Goal: Transaction & Acquisition: Purchase product/service

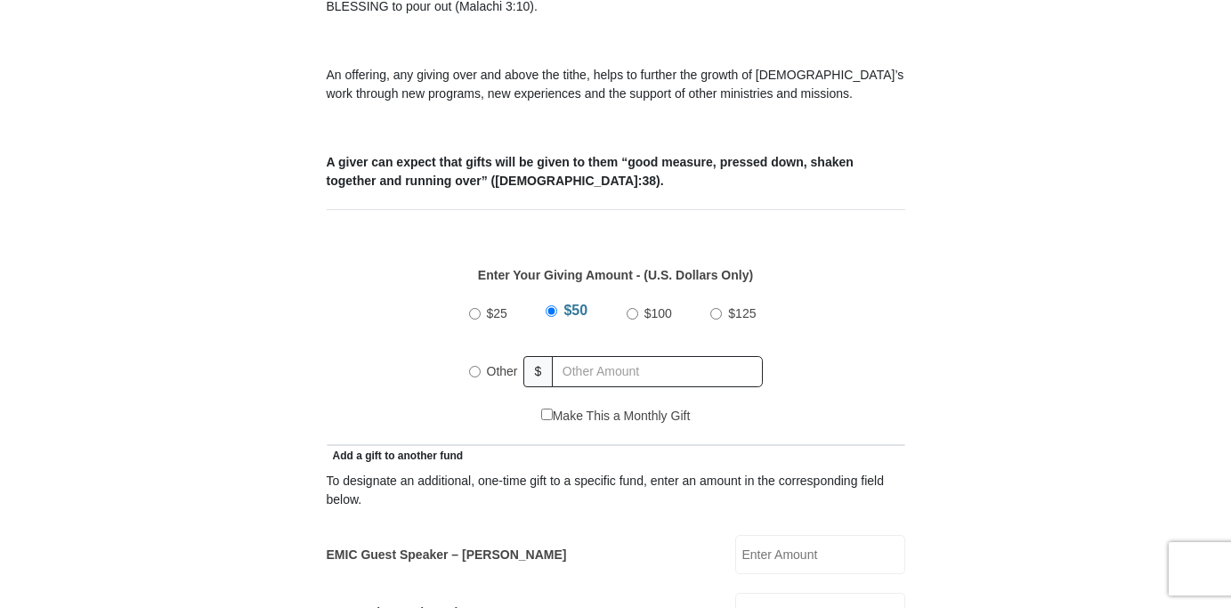
scroll to position [626, 0]
click at [475, 365] on input "Other" at bounding box center [475, 371] width 12 height 12
radio input "true"
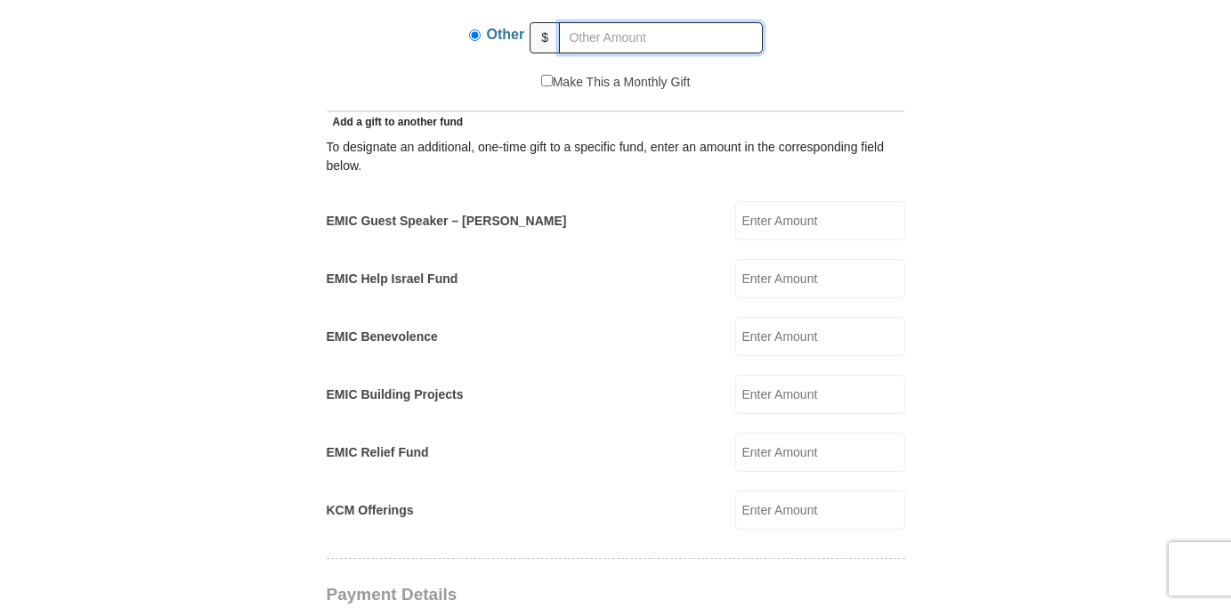
scroll to position [968, 0]
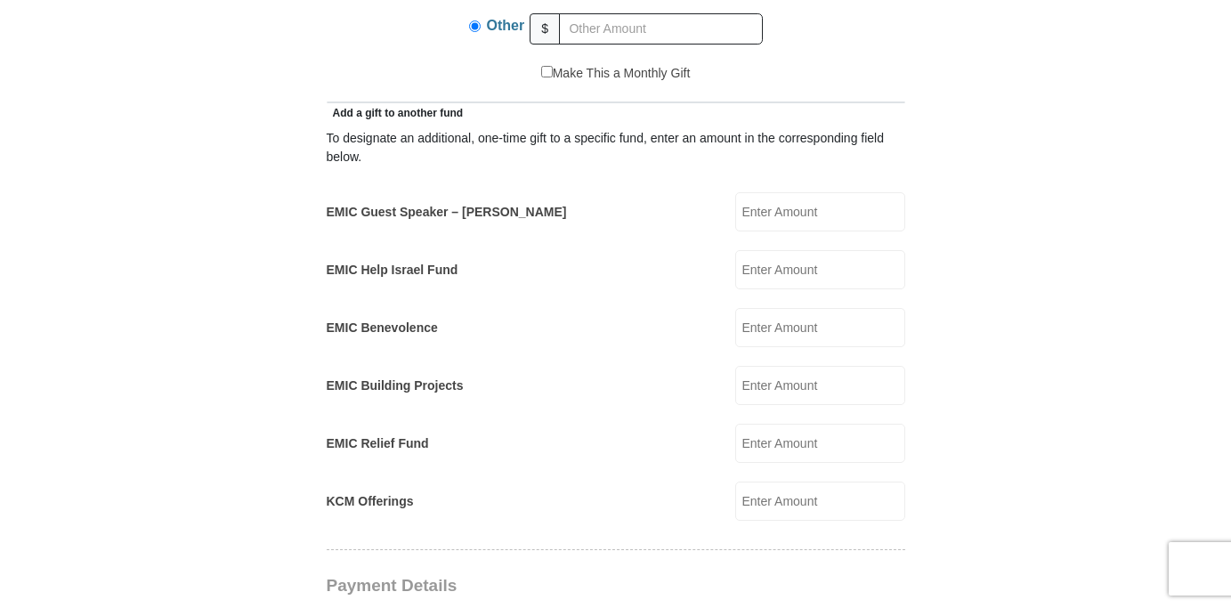
click at [783, 192] on input "EMIC Guest Speaker – [PERSON_NAME]" at bounding box center [820, 211] width 170 height 39
type input "25.00"
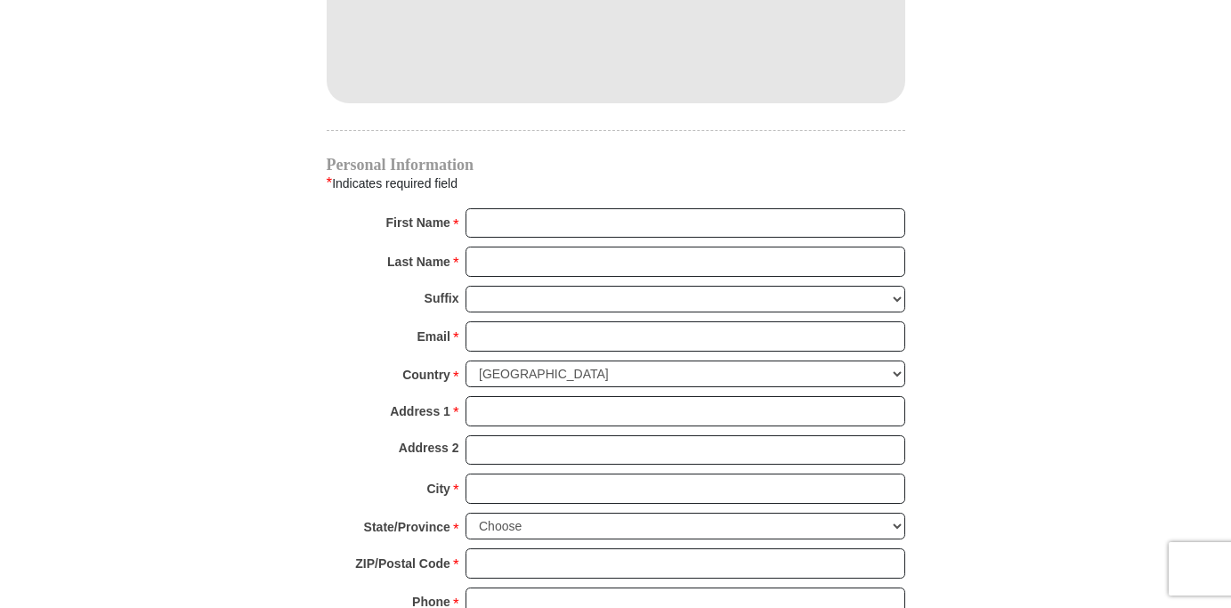
scroll to position [1763, 0]
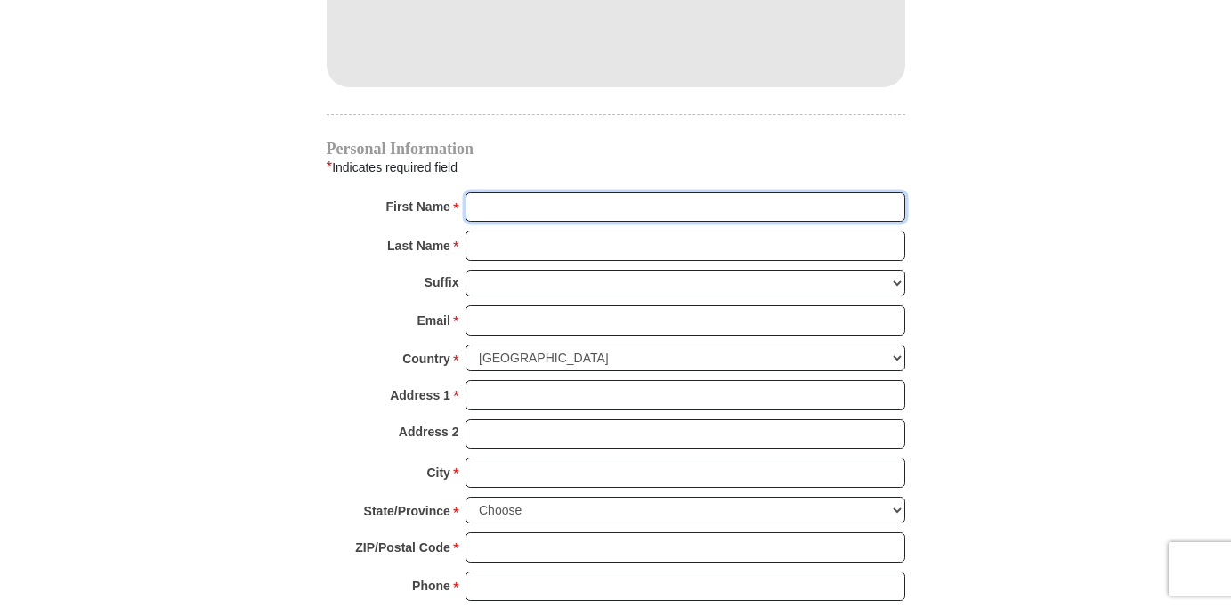
click at [483, 192] on input "First Name *" at bounding box center [686, 207] width 440 height 30
type input "[PERSON_NAME]"
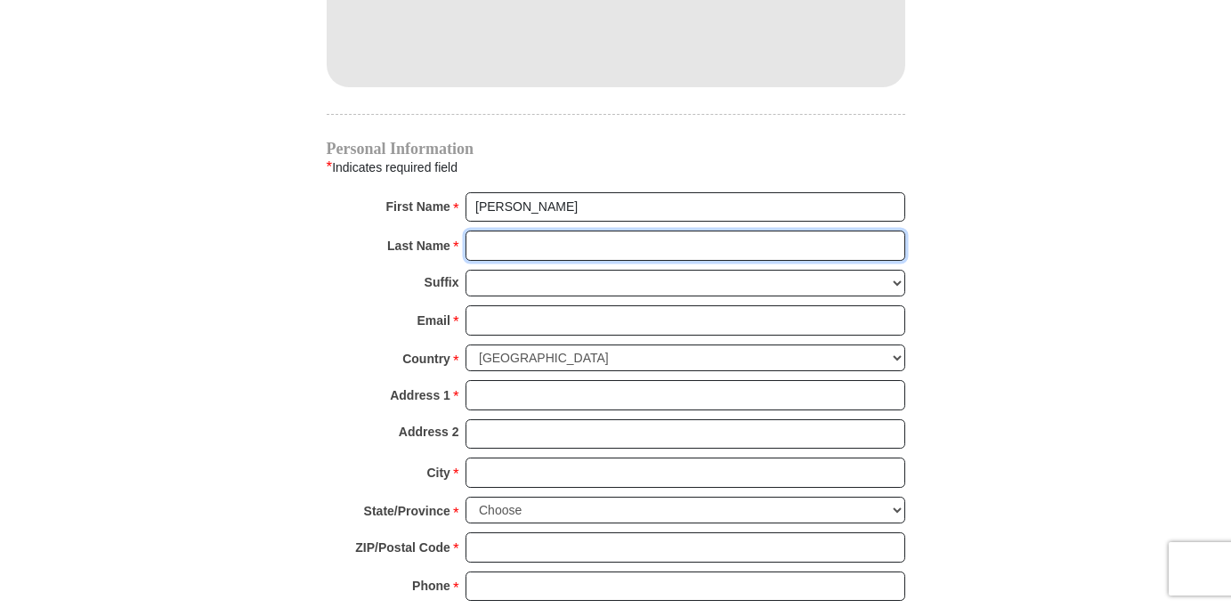
click at [483, 231] on input "Last Name *" at bounding box center [686, 246] width 440 height 30
type input "[PERSON_NAME]"
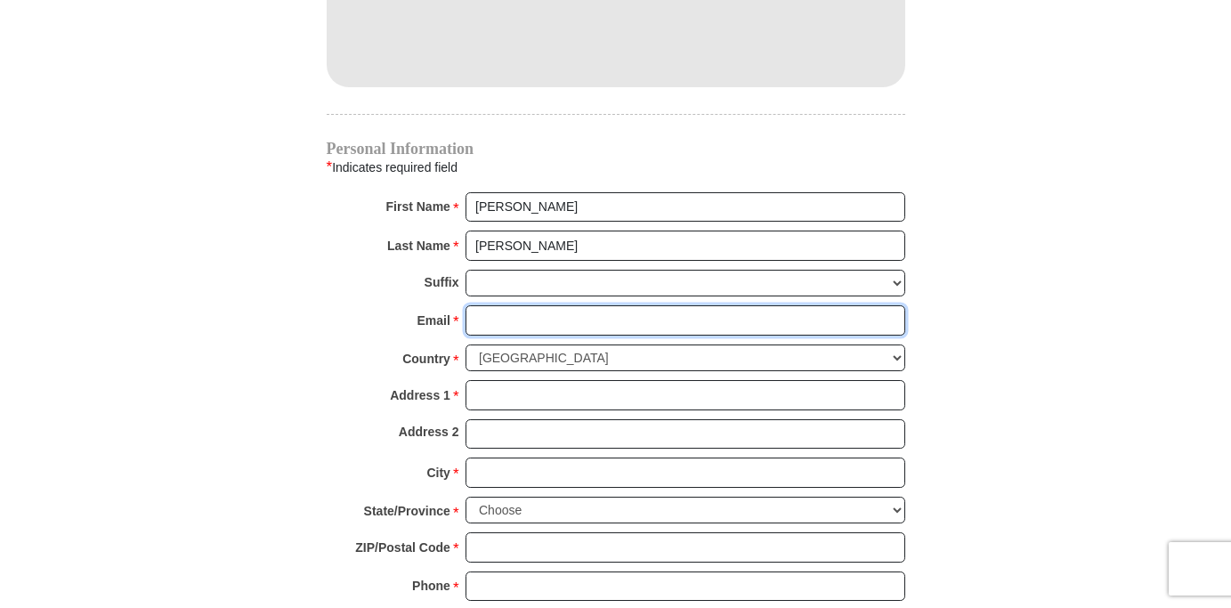
click at [492, 305] on input "Email *" at bounding box center [686, 320] width 440 height 30
type input "[EMAIL_ADDRESS][DOMAIN_NAME]"
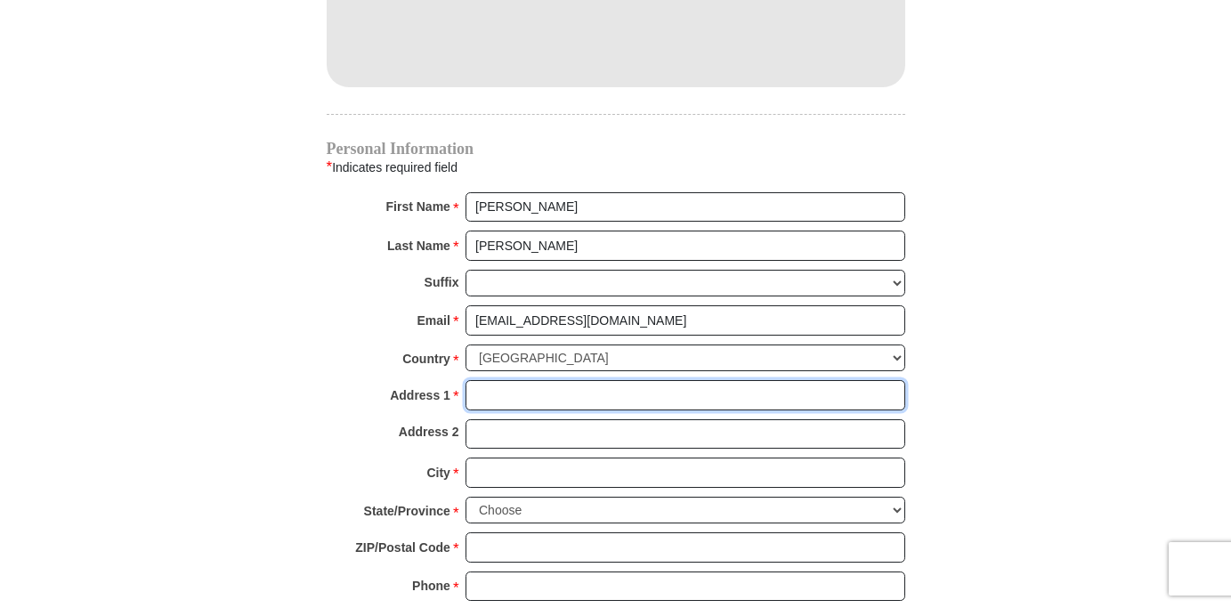
click at [495, 380] on input "Address 1 *" at bounding box center [686, 395] width 440 height 30
type input "[STREET_ADDRESS]"
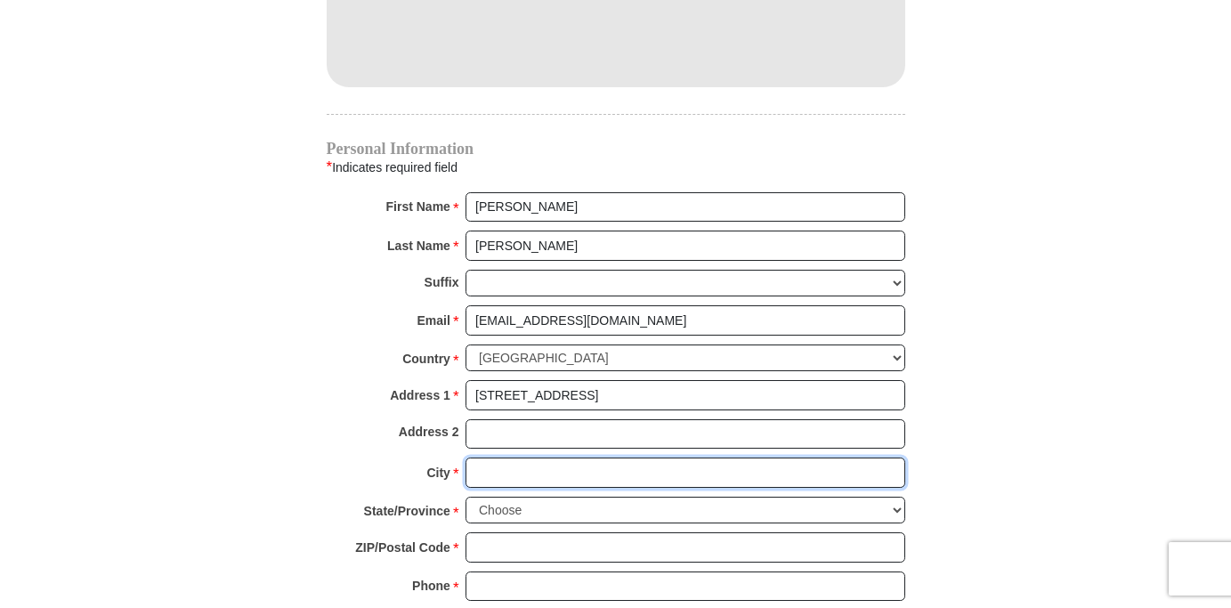
click at [508, 458] on input "City *" at bounding box center [686, 473] width 440 height 30
type input "[GEOGRAPHIC_DATA]"
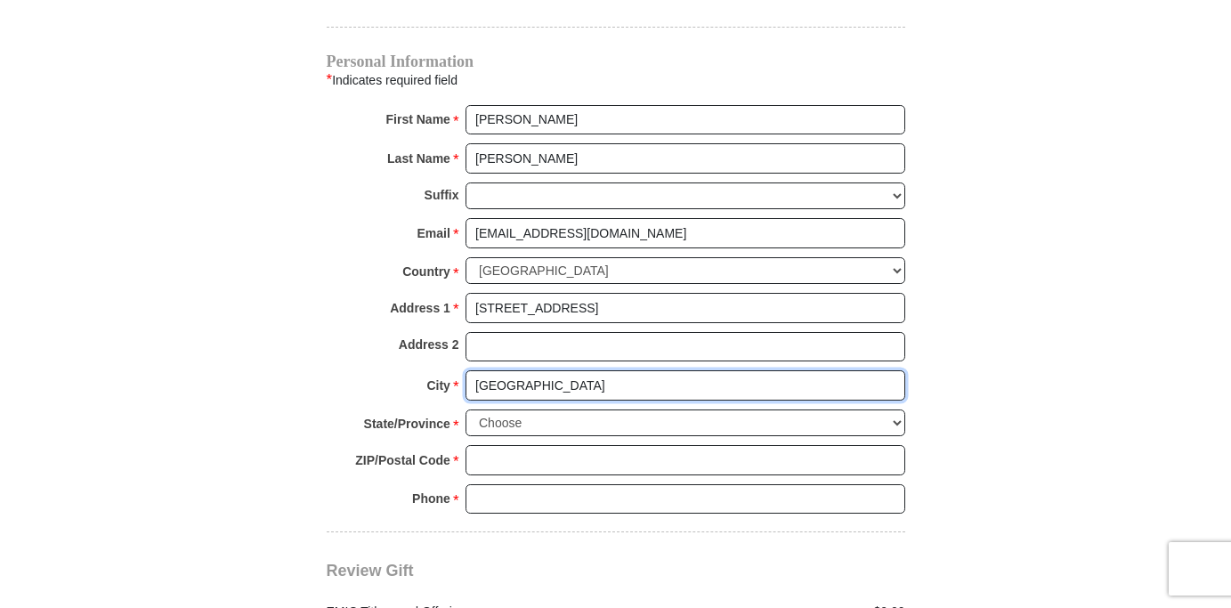
scroll to position [1906, 0]
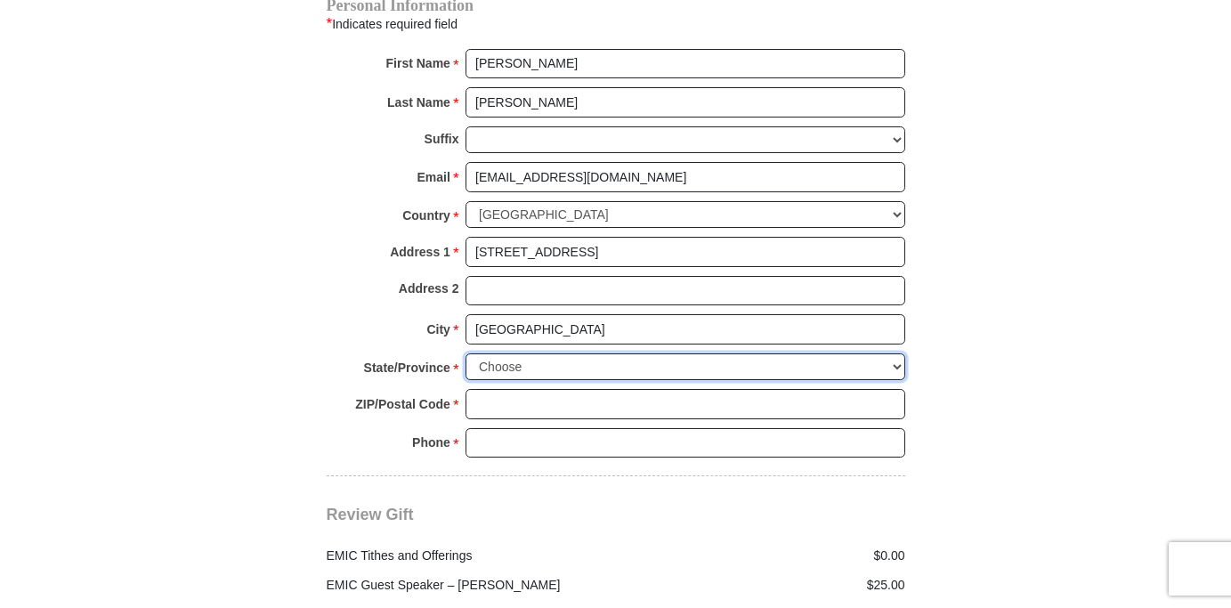
click at [899, 353] on select "Choose [US_STATE] [US_STATE] [US_STATE] [US_STATE] [US_STATE] Armed Forces Amer…" at bounding box center [686, 367] width 440 height 28
select select "MS"
click at [466, 353] on select "Choose [US_STATE] [US_STATE] [US_STATE] [US_STATE] [US_STATE] Armed Forces Amer…" at bounding box center [686, 367] width 440 height 28
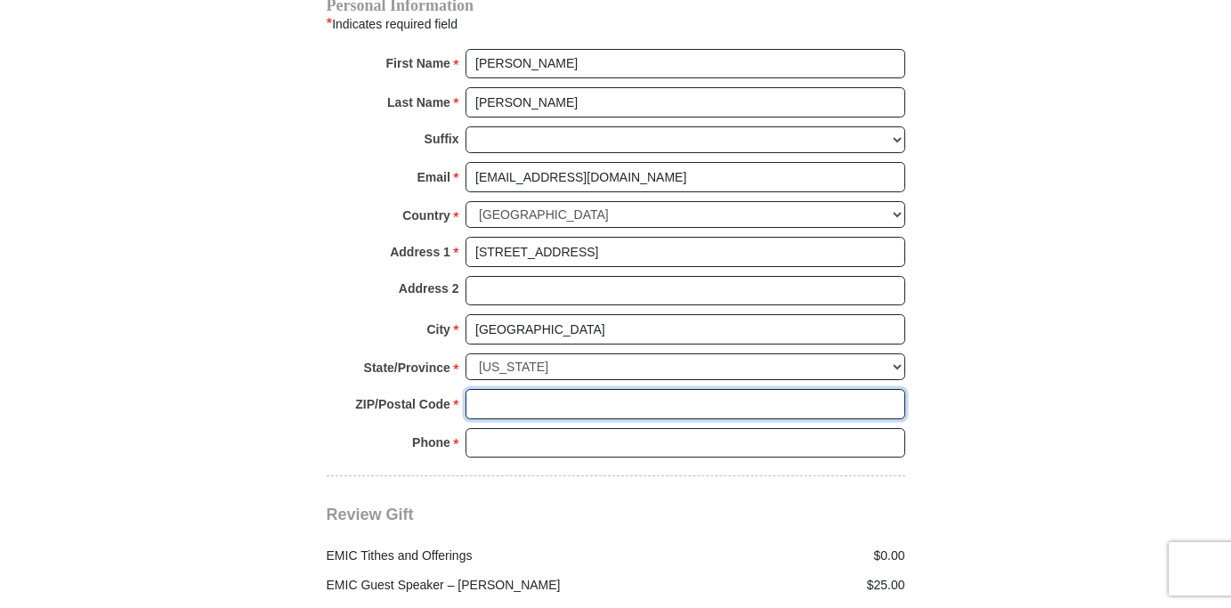
click at [483, 389] on input "ZIP/Postal Code *" at bounding box center [686, 404] width 440 height 30
type input "39110"
click at [503, 428] on input "Phone * *" at bounding box center [686, 443] width 440 height 30
type input "[PHONE_NUMBER]"
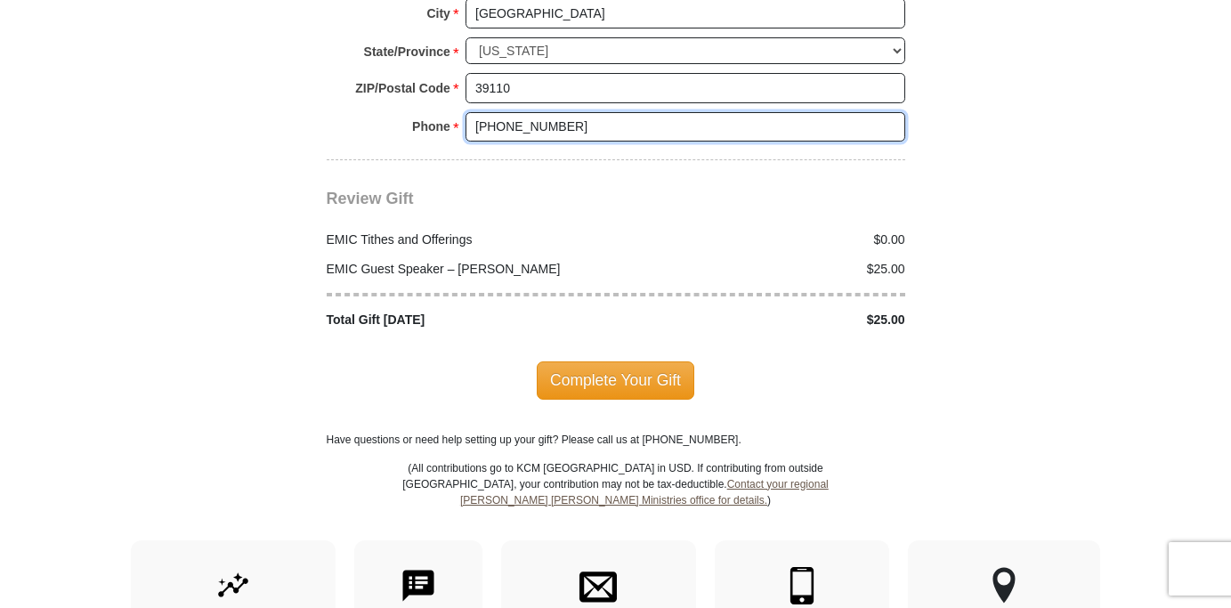
scroll to position [2231, 0]
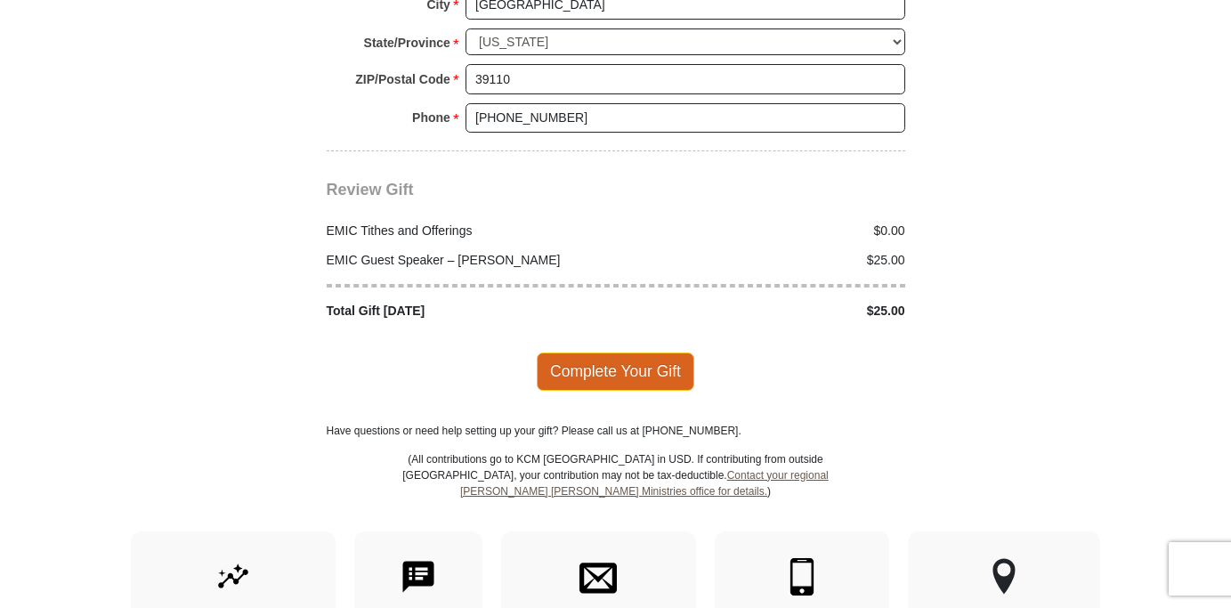
click at [631, 353] on span "Complete Your Gift" at bounding box center [616, 371] width 158 height 37
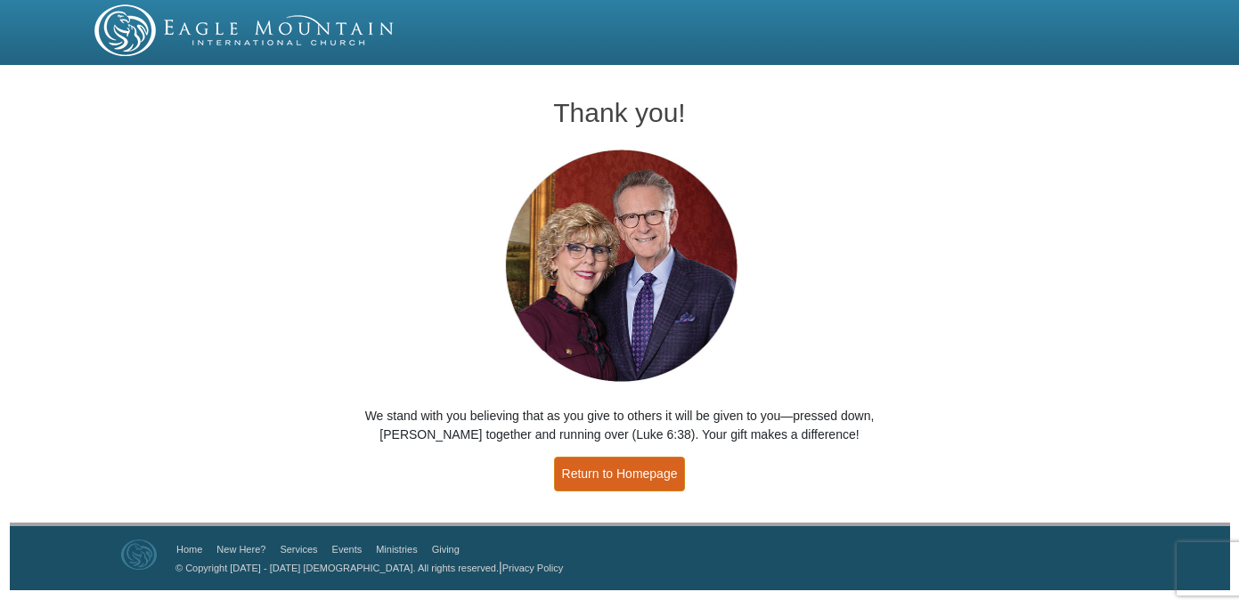
click at [642, 477] on link "Return to Homepage" at bounding box center [620, 474] width 132 height 35
